Goal: Information Seeking & Learning: Check status

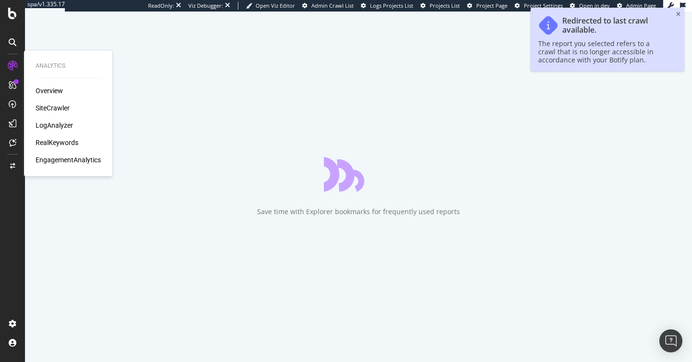
click at [57, 141] on div "RealKeywords" at bounding box center [57, 143] width 43 height 10
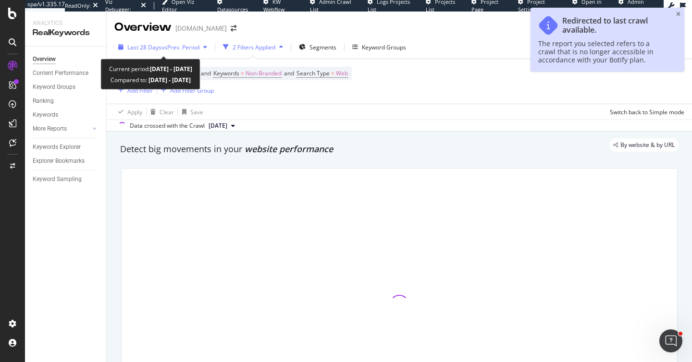
click at [145, 42] on div "Last 28 Days vs Prev. Period" at bounding box center [162, 47] width 97 height 14
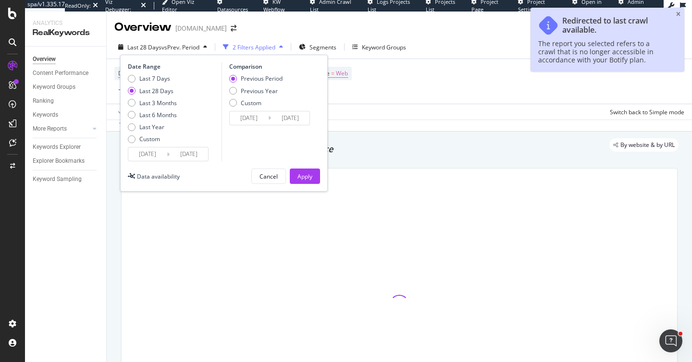
click at [198, 153] on input "[DATE]" at bounding box center [189, 153] width 38 height 13
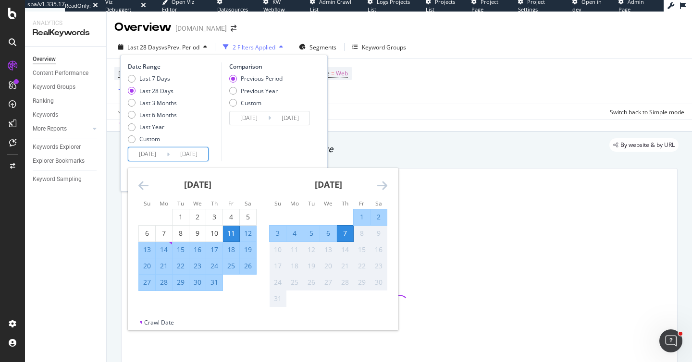
click at [373, 125] on div "Data crossed with the Crawl [DATE]" at bounding box center [399, 126] width 585 height 12
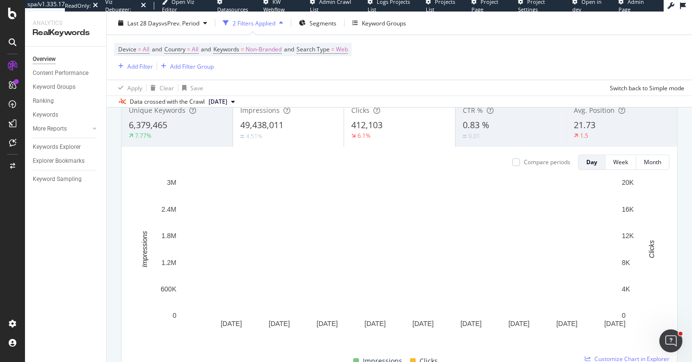
scroll to position [72, 0]
